Goal: Transaction & Acquisition: Purchase product/service

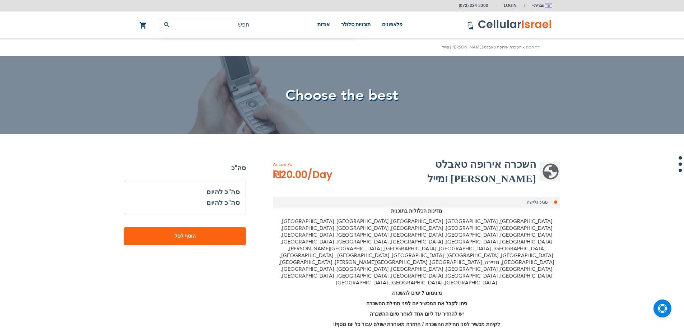
select select
click at [516, 165] on h2 "השכרה אירופה טאבלט [PERSON_NAME] ומייל" at bounding box center [444, 171] width 184 height 29
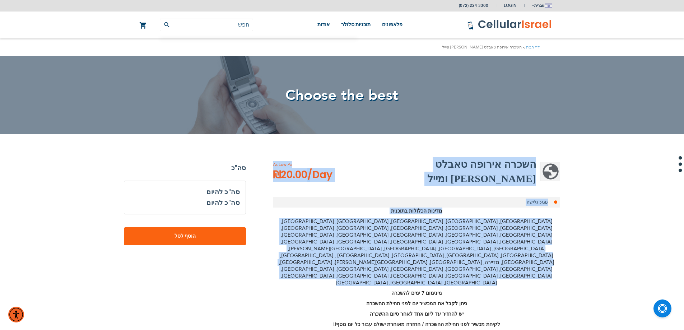
drag, startPoint x: 516, startPoint y: 165, endPoint x: 498, endPoint y: 230, distance: 67.7
click at [498, 230] on div "השכרה אירופה טאבלט [PERSON_NAME] ומייל As Low As ₪20.00 /Day 5GB גלישה מדינות ה…" at bounding box center [416, 313] width 287 height 313
click at [498, 230] on p "[GEOGRAPHIC_DATA], [GEOGRAPHIC_DATA], [GEOGRAPHIC_DATA], [GEOGRAPHIC_DATA], [GE…" at bounding box center [416, 252] width 287 height 68
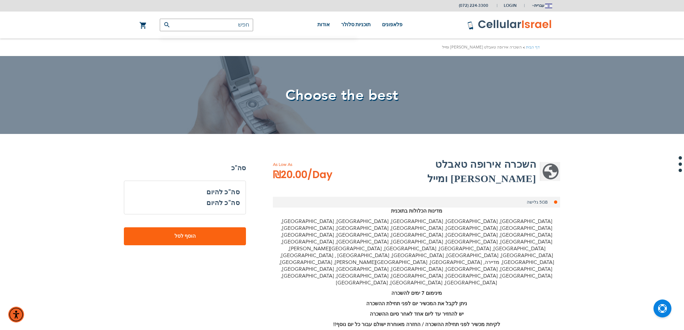
click at [508, 226] on p "[GEOGRAPHIC_DATA], [GEOGRAPHIC_DATA], [GEOGRAPHIC_DATA], [GEOGRAPHIC_DATA], [GE…" at bounding box center [416, 252] width 287 height 68
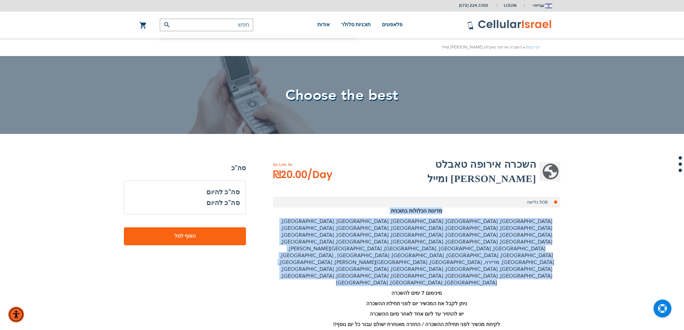
drag, startPoint x: 508, startPoint y: 226, endPoint x: 495, endPoint y: 202, distance: 27.2
click at [495, 208] on div "מדינות הכלולות בתוכנית [GEOGRAPHIC_DATA], [GEOGRAPHIC_DATA], [GEOGRAPHIC_DATA],…" at bounding box center [416, 268] width 287 height 120
click at [495, 208] on p "מדינות הכלולות בתוכנית" at bounding box center [416, 211] width 287 height 7
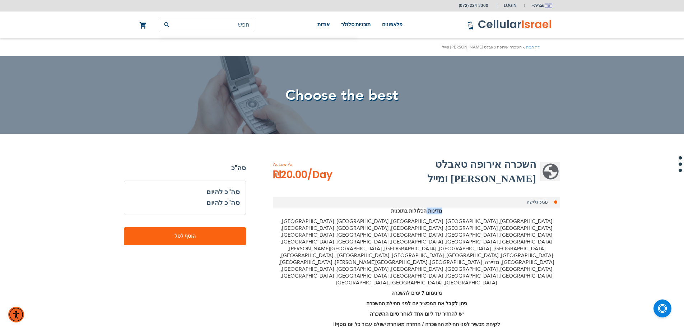
click at [495, 208] on p "מדינות הכלולות בתוכנית" at bounding box center [416, 211] width 287 height 7
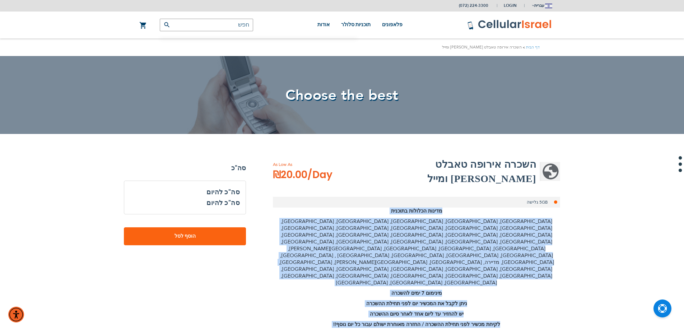
drag, startPoint x: 495, startPoint y: 202, endPoint x: 503, endPoint y: 284, distance: 82.7
click at [503, 284] on div "השכרה אירופה טאבלט [PERSON_NAME] ומייל As Low As ₪20.00 /Day 5GB גלישה מדינות ה…" at bounding box center [416, 313] width 287 height 313
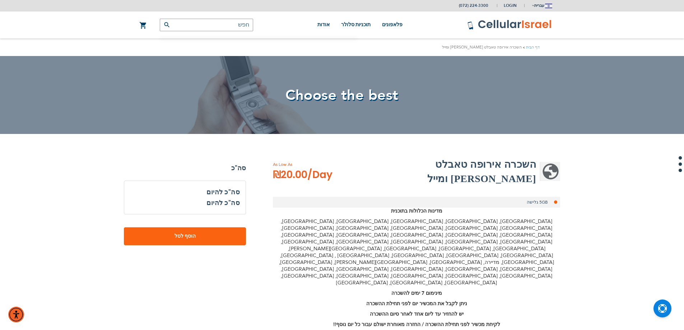
click at [503, 284] on div "השכרה אירופה טאבלט [PERSON_NAME] ומייל As Low As ₪20.00 /Day 5GB גלישה מדינות ה…" at bounding box center [416, 313] width 287 height 313
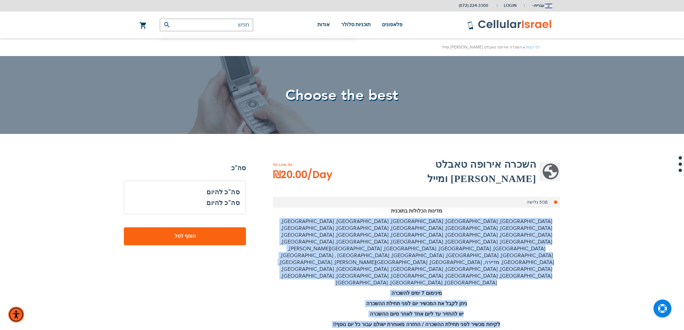
drag, startPoint x: 503, startPoint y: 284, endPoint x: 518, endPoint y: 212, distance: 73.7
click at [518, 212] on div "השכרה אירופה טאבלט [PERSON_NAME] ומייל As Low As ₪20.00 /Day 5GB גלישה מדינות ה…" at bounding box center [416, 313] width 287 height 313
click at [518, 218] on p "[GEOGRAPHIC_DATA], [GEOGRAPHIC_DATA], [GEOGRAPHIC_DATA], [GEOGRAPHIC_DATA], [GE…" at bounding box center [416, 252] width 287 height 68
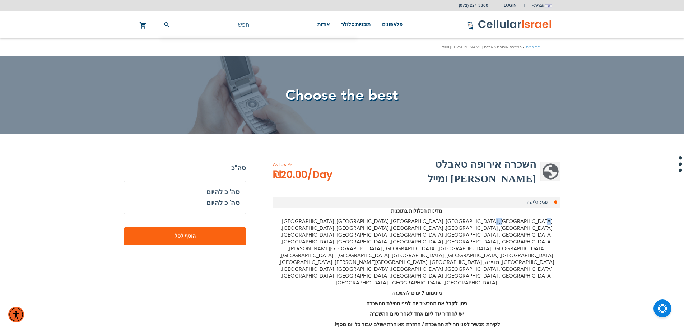
click at [518, 218] on p "[GEOGRAPHIC_DATA], [GEOGRAPHIC_DATA], [GEOGRAPHIC_DATA], [GEOGRAPHIC_DATA], [GE…" at bounding box center [416, 252] width 287 height 68
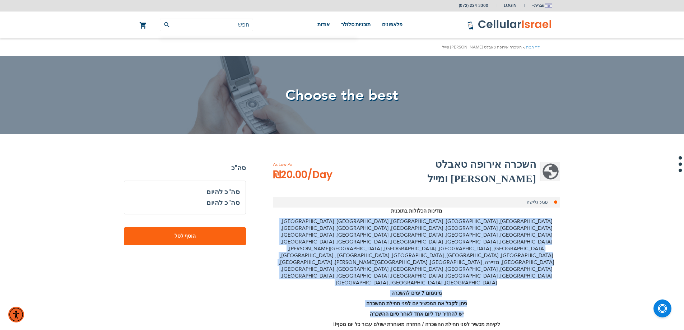
drag, startPoint x: 518, startPoint y: 212, endPoint x: 507, endPoint y: 257, distance: 46.2
click at [507, 257] on div "מדינות הכלולות בתוכנית [GEOGRAPHIC_DATA], [GEOGRAPHIC_DATA], [GEOGRAPHIC_DATA],…" at bounding box center [416, 268] width 287 height 120
click at [507, 311] on p "יש להחזיר עד ליום אחד לאחר סיום ההשכרה" at bounding box center [416, 314] width 287 height 7
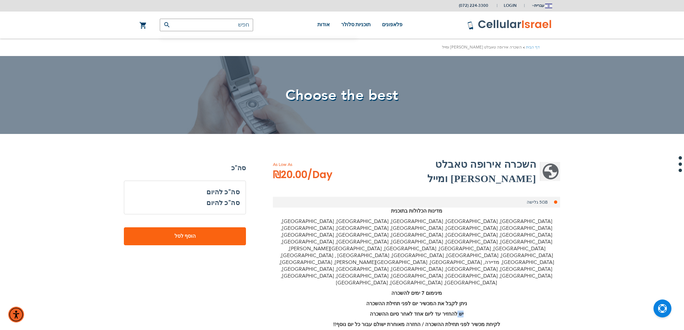
click at [507, 311] on p "יש להחזיר עד ליום אחד לאחר סיום ההשכרה" at bounding box center [416, 314] width 287 height 7
drag, startPoint x: 507, startPoint y: 257, endPoint x: 507, endPoint y: 267, distance: 9.7
click at [507, 267] on div "מדינות הכלולות בתוכנית [GEOGRAPHIC_DATA], [GEOGRAPHIC_DATA], [GEOGRAPHIC_DATA],…" at bounding box center [416, 268] width 287 height 120
click at [507, 321] on p "לקיחת מכשיר לפני תחילת ההשכרה / החזרה מאוחרת ישולם עבור כל יום נוסף!!" at bounding box center [416, 324] width 287 height 7
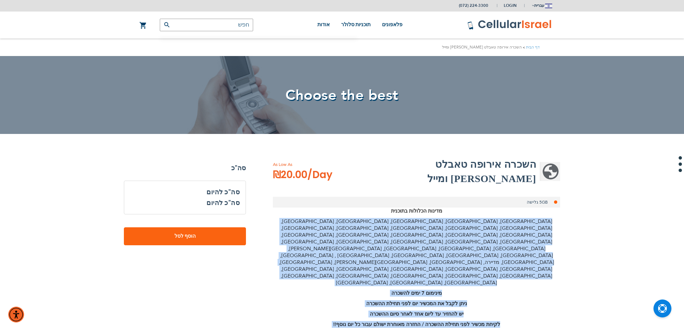
drag, startPoint x: 507, startPoint y: 267, endPoint x: 512, endPoint y: 221, distance: 46.3
click at [512, 221] on div "מדינות הכלולות בתוכנית [GEOGRAPHIC_DATA], [GEOGRAPHIC_DATA], [GEOGRAPHIC_DATA],…" at bounding box center [416, 268] width 287 height 120
click at [512, 221] on p "[GEOGRAPHIC_DATA], [GEOGRAPHIC_DATA], [GEOGRAPHIC_DATA], [GEOGRAPHIC_DATA], [GE…" at bounding box center [416, 252] width 287 height 68
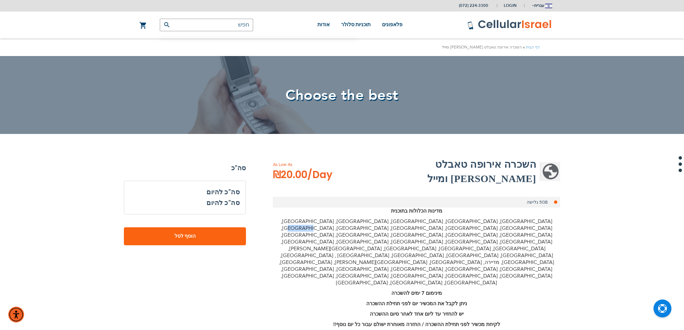
click at [512, 221] on p "[GEOGRAPHIC_DATA], [GEOGRAPHIC_DATA], [GEOGRAPHIC_DATA], [GEOGRAPHIC_DATA], [GE…" at bounding box center [416, 252] width 287 height 68
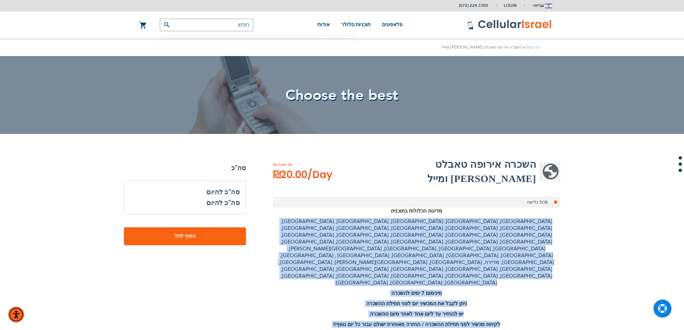
drag, startPoint x: 512, startPoint y: 221, endPoint x: 505, endPoint y: 271, distance: 51.1
click at [505, 271] on div "מדינות הכלולות בתוכנית [GEOGRAPHIC_DATA], [GEOGRAPHIC_DATA], [GEOGRAPHIC_DATA],…" at bounding box center [416, 268] width 287 height 120
click at [505, 321] on p "לקיחת מכשיר לפני תחילת ההשכרה / החזרה מאוחרת ישולם עבור כל יום נוסף!!" at bounding box center [416, 324] width 287 height 7
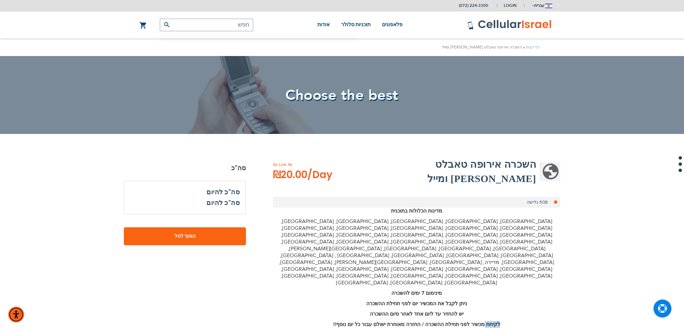
click at [505, 321] on p "לקיחת מכשיר לפני תחילת ההשכרה / החזרה מאוחרת ישולם עבור כל יום נוסף!!" at bounding box center [416, 324] width 287 height 7
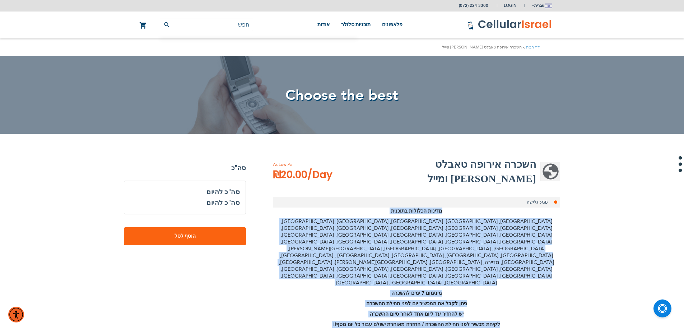
drag, startPoint x: 505, startPoint y: 271, endPoint x: 507, endPoint y: 202, distance: 69.3
click at [507, 208] on div "מדינות הכלולות בתוכנית [GEOGRAPHIC_DATA], [GEOGRAPHIC_DATA], [GEOGRAPHIC_DATA],…" at bounding box center [416, 268] width 287 height 120
click at [507, 208] on p "מדינות הכלולות בתוכנית" at bounding box center [416, 211] width 287 height 7
drag, startPoint x: 507, startPoint y: 201, endPoint x: 506, endPoint y: 259, distance: 58.2
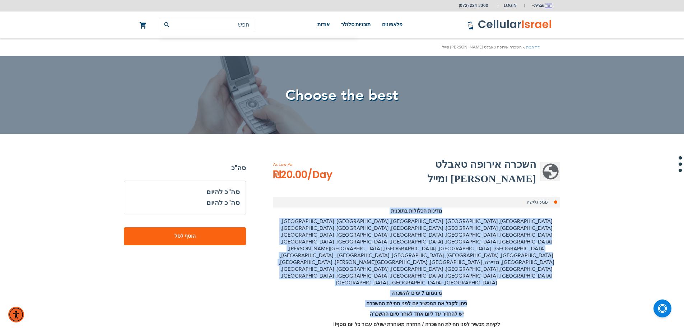
click at [506, 259] on div "מדינות הכלולות בתוכנית [GEOGRAPHIC_DATA], [GEOGRAPHIC_DATA], [GEOGRAPHIC_DATA],…" at bounding box center [416, 268] width 287 height 120
click at [506, 311] on p "יש להחזיר עד ליום אחד לאחר סיום ההשכרה" at bounding box center [416, 314] width 287 height 7
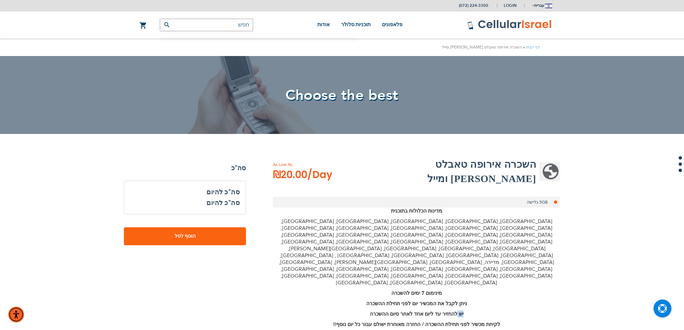
click at [506, 311] on p "יש להחזיר עד ליום אחד לאחר סיום ההשכרה" at bounding box center [416, 314] width 287 height 7
drag, startPoint x: 506, startPoint y: 259, endPoint x: 502, endPoint y: 273, distance: 14.5
click at [502, 273] on div "השכרה אירופה טאבלט [PERSON_NAME] ומייל As Low As ₪20.00 /Day 5GB גלישה מדינות ה…" at bounding box center [416, 313] width 287 height 313
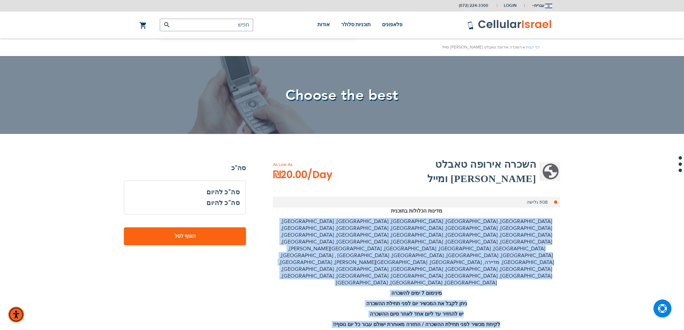
drag, startPoint x: 502, startPoint y: 273, endPoint x: 512, endPoint y: 212, distance: 62.5
click at [512, 212] on div "השכרה אירופה טאבלט [PERSON_NAME] ומייל As Low As ₪20.00 /Day 5GB גלישה מדינות ה…" at bounding box center [416, 313] width 287 height 313
click at [512, 218] on p "[GEOGRAPHIC_DATA], [GEOGRAPHIC_DATA], [GEOGRAPHIC_DATA], [GEOGRAPHIC_DATA], [GE…" at bounding box center [416, 252] width 287 height 68
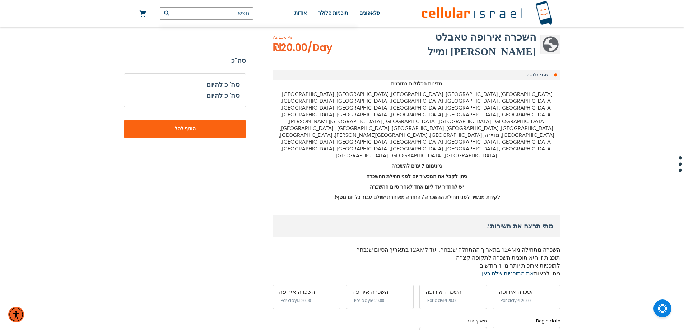
scroll to position [163, 0]
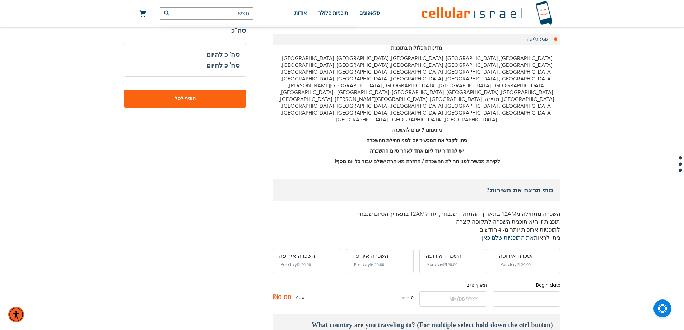
click at [533, 291] on input "name" at bounding box center [527, 298] width 68 height 15
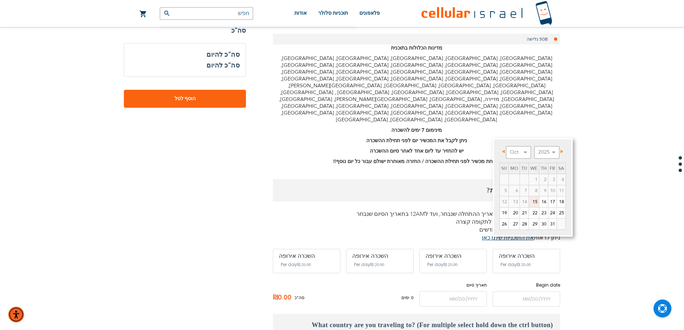
click at [533, 201] on link "15" at bounding box center [534, 202] width 10 height 11
type input "[DATE]"
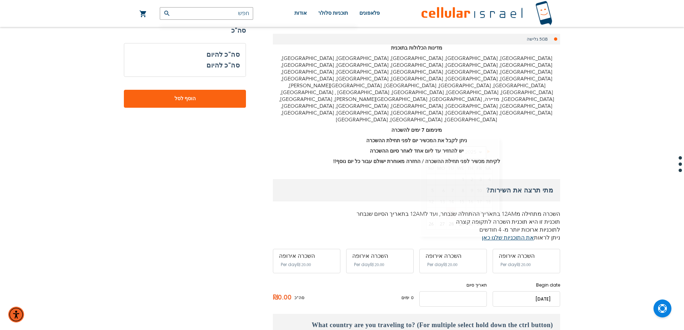
click at [462, 291] on input "name" at bounding box center [454, 298] width 68 height 15
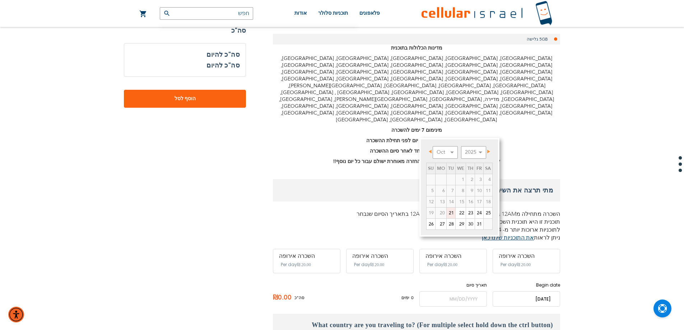
click at [452, 214] on link "21" at bounding box center [451, 213] width 9 height 11
type input "[DATE]"
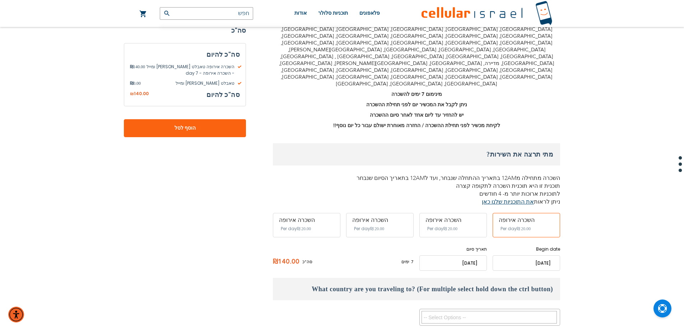
scroll to position [235, 0]
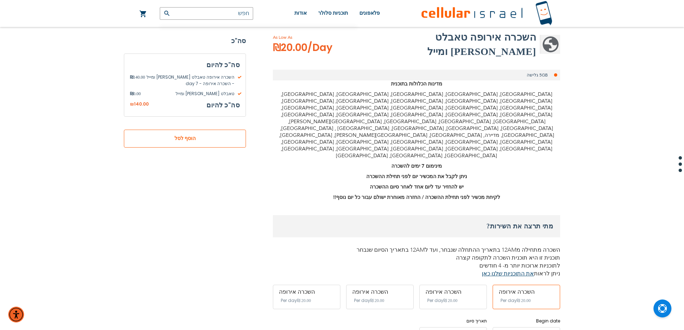
click at [219, 136] on span "הוסף לסל" at bounding box center [185, 139] width 75 height 8
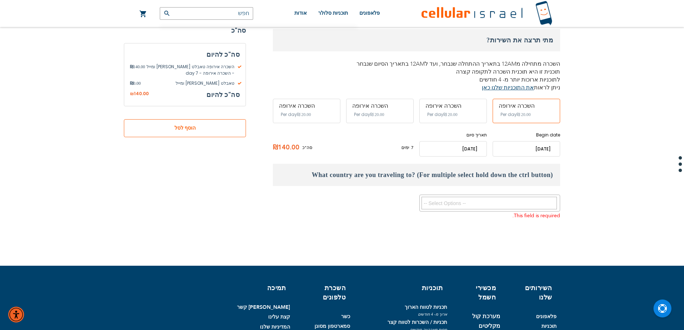
scroll to position [365, 0]
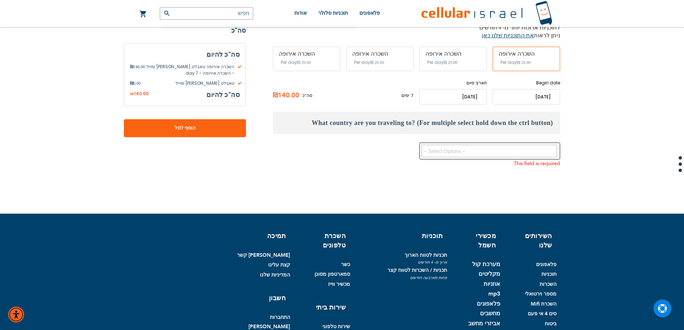
click at [466, 145] on textarea "Search" at bounding box center [489, 151] width 135 height 13
click at [463, 143] on span at bounding box center [489, 150] width 138 height 14
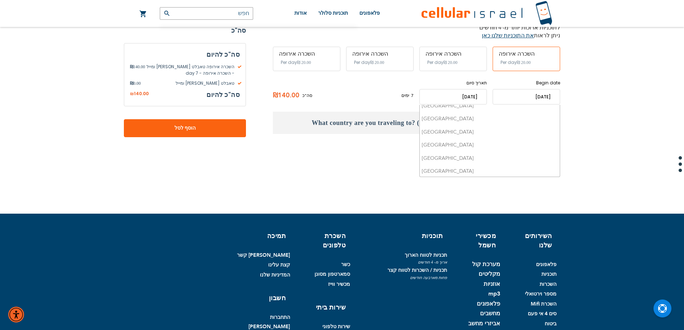
scroll to position [266, 0]
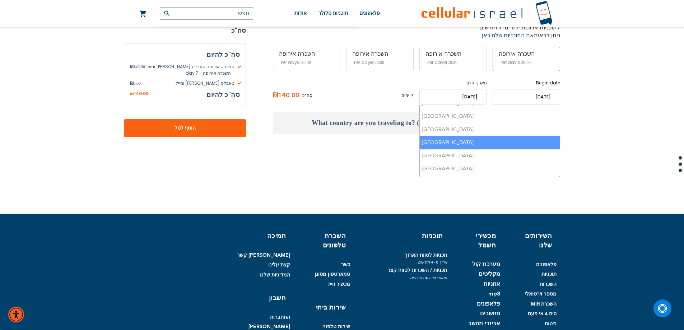
click at [493, 136] on li "[GEOGRAPHIC_DATA]" at bounding box center [490, 142] width 140 height 13
select select "9621"
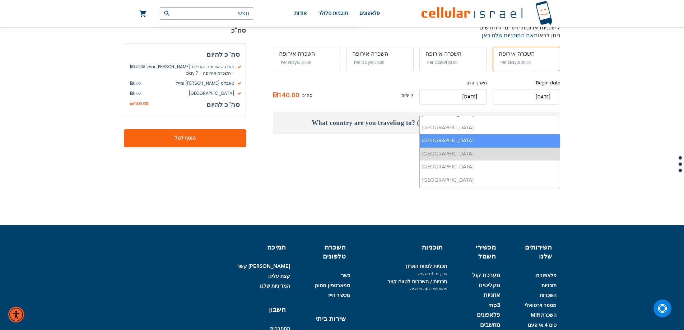
scroll to position [269, 0]
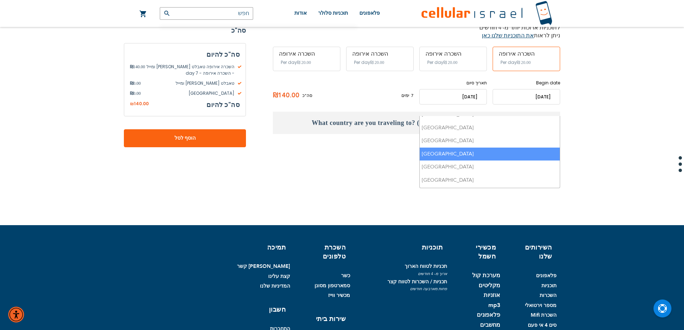
click at [475, 148] on li "[GEOGRAPHIC_DATA]" at bounding box center [490, 154] width 140 height 13
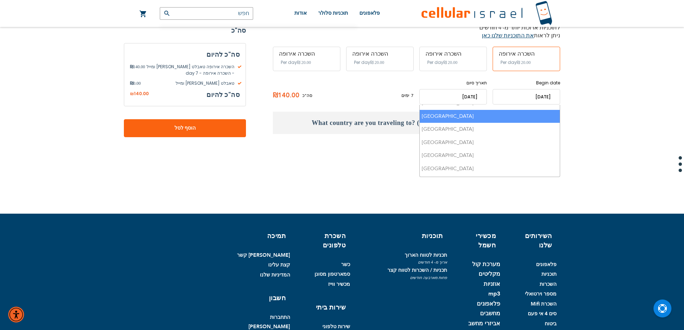
scroll to position [289, 0]
click at [473, 113] on li "[GEOGRAPHIC_DATA]" at bounding box center [490, 119] width 140 height 13
select select "9621"
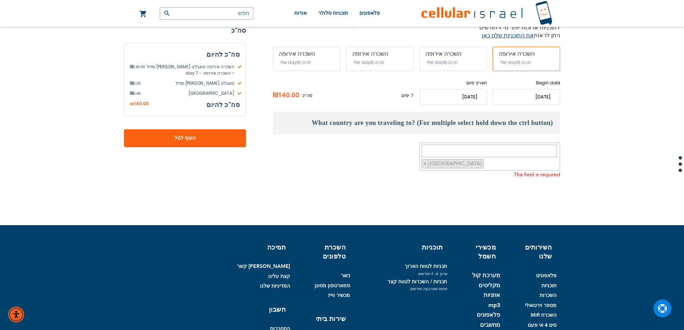
click at [378, 171] on div "This field is required." at bounding box center [416, 175] width 287 height 9
click at [453, 145] on textarea "לְחַפֵּשׂ" at bounding box center [489, 151] width 135 height 13
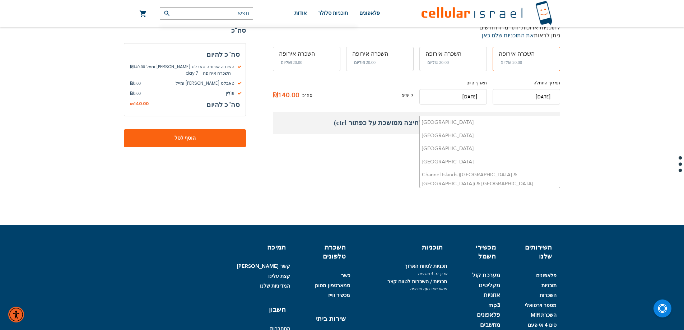
scroll to position [276, 0]
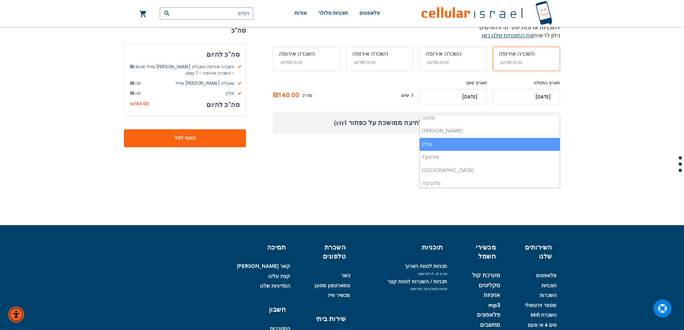
click at [435, 160] on font "פּוֹלִין" at bounding box center [435, 163] width 10 height 7
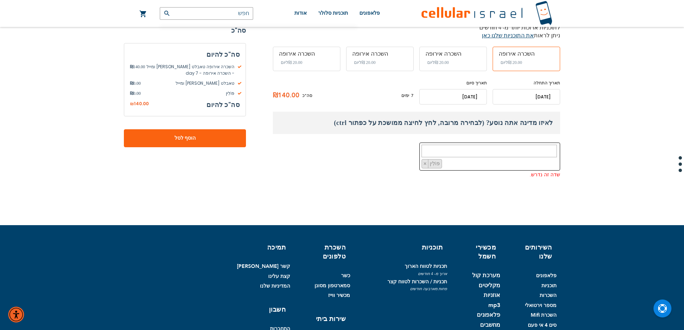
click at [454, 127] on fieldset "Customize: השכרה אירופה טאבלט [PERSON_NAME] ומייל בחר תוכנית" at bounding box center [416, 156] width 287 height 88
click at [142, 131] on button "הוסף לסל" at bounding box center [185, 138] width 122 height 18
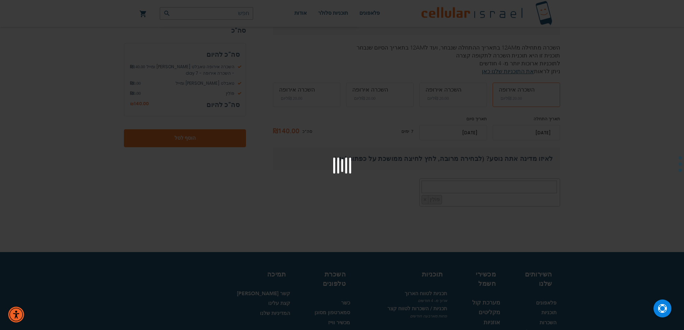
scroll to position [293, 0]
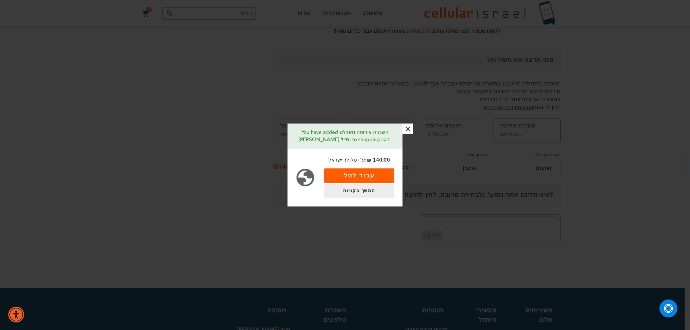
click at [362, 176] on button "עבור לסל" at bounding box center [359, 175] width 70 height 14
